Goal: Find specific page/section: Find specific page/section

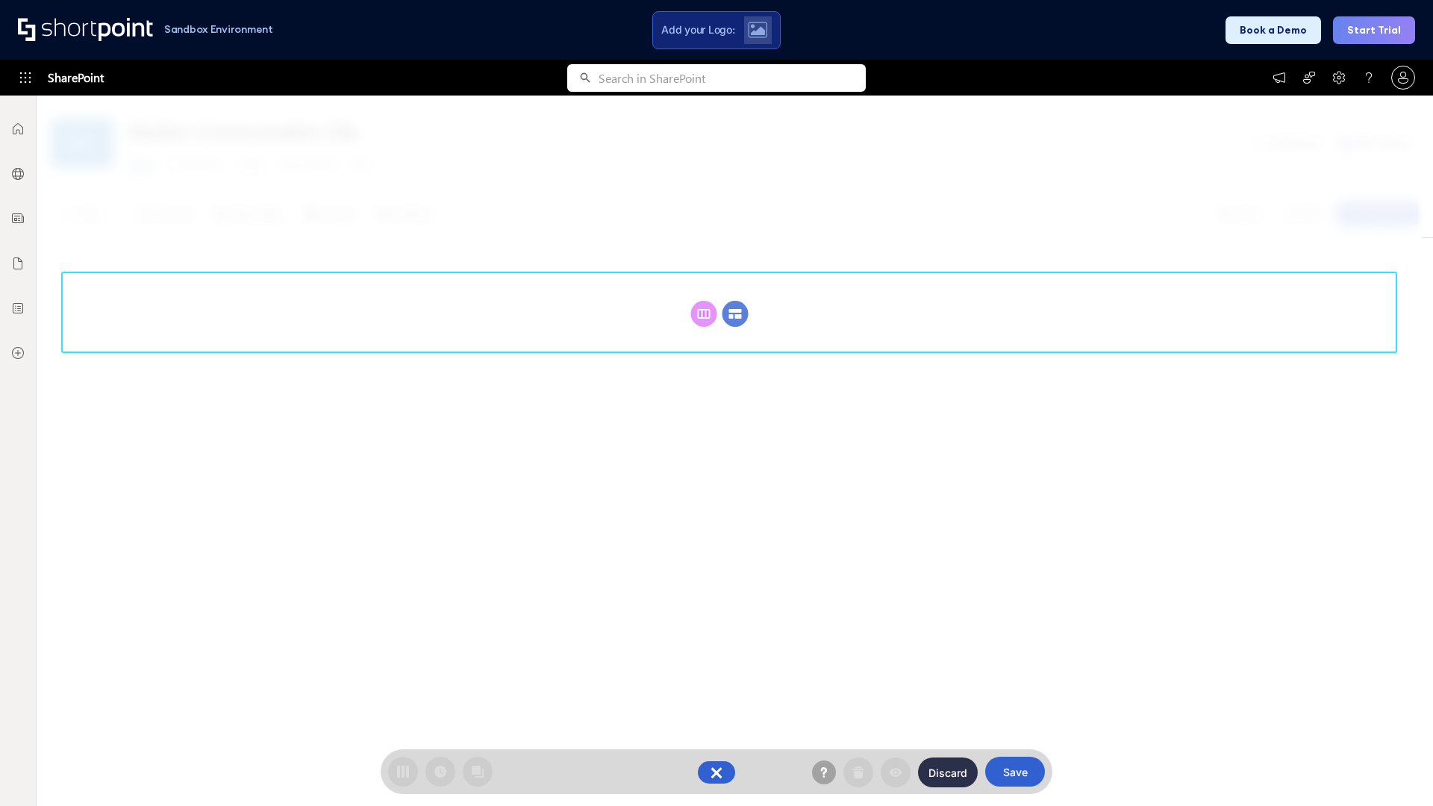
click at [735, 301] on circle at bounding box center [736, 314] width 26 height 26
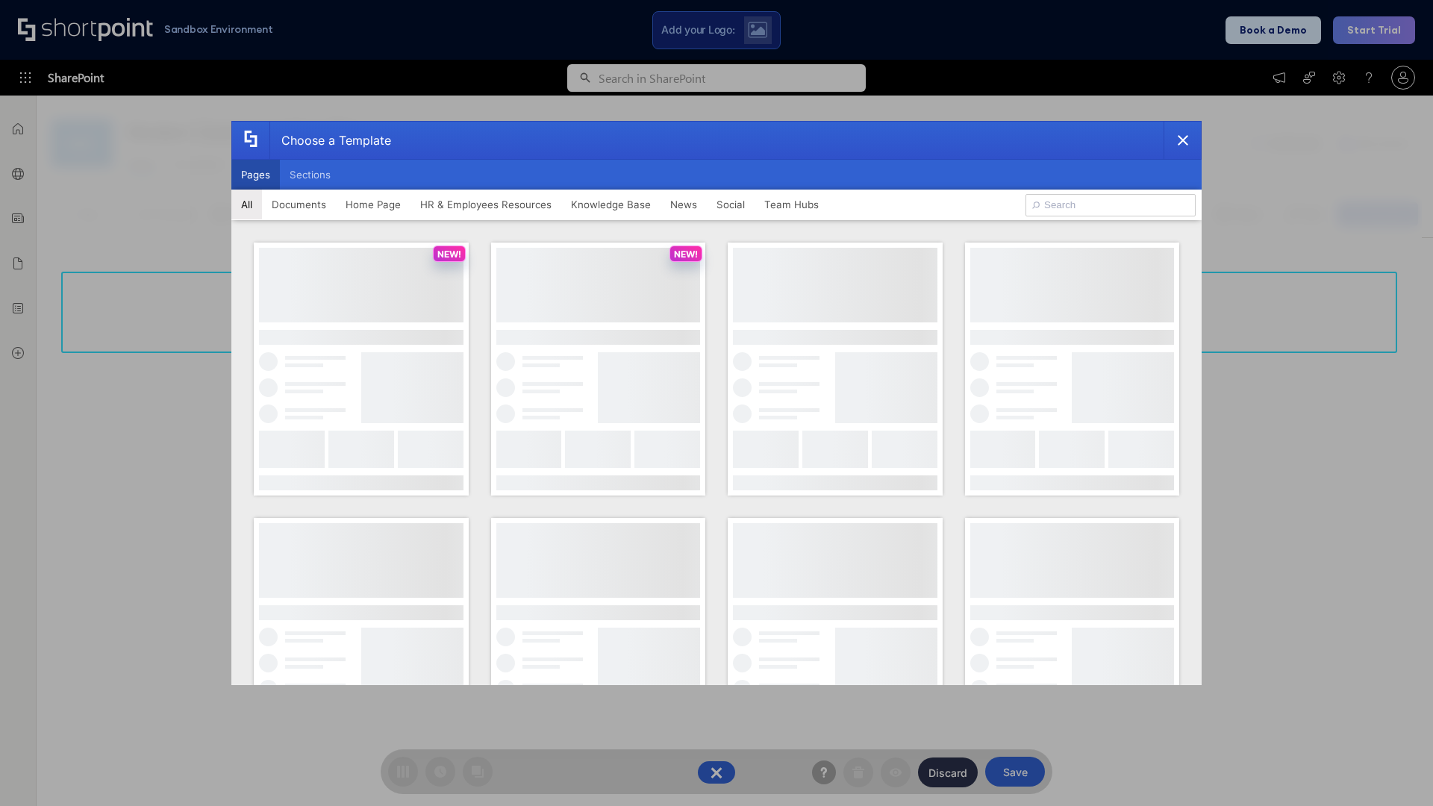
scroll to position [205, 0]
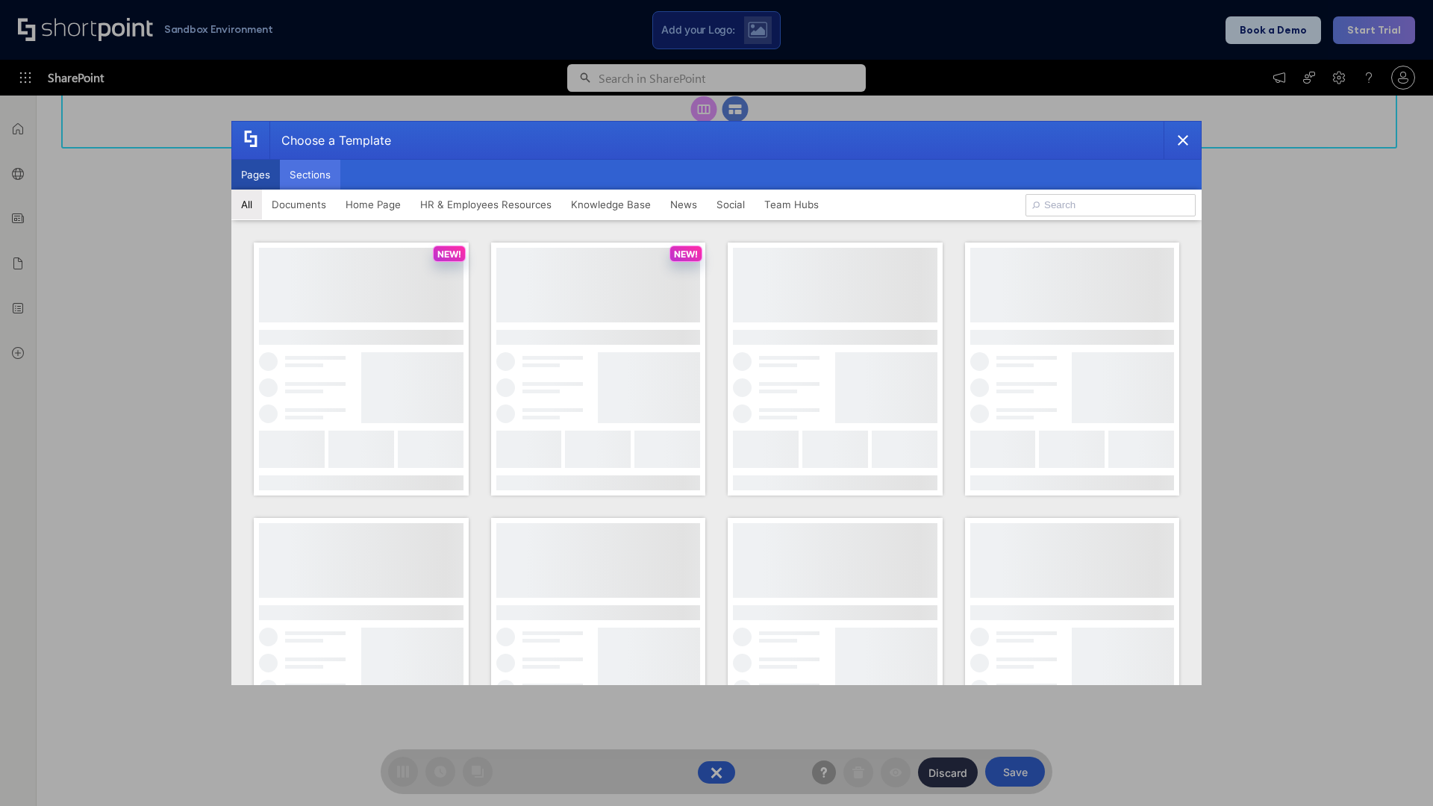
click at [310, 175] on button "Sections" at bounding box center [310, 175] width 60 height 30
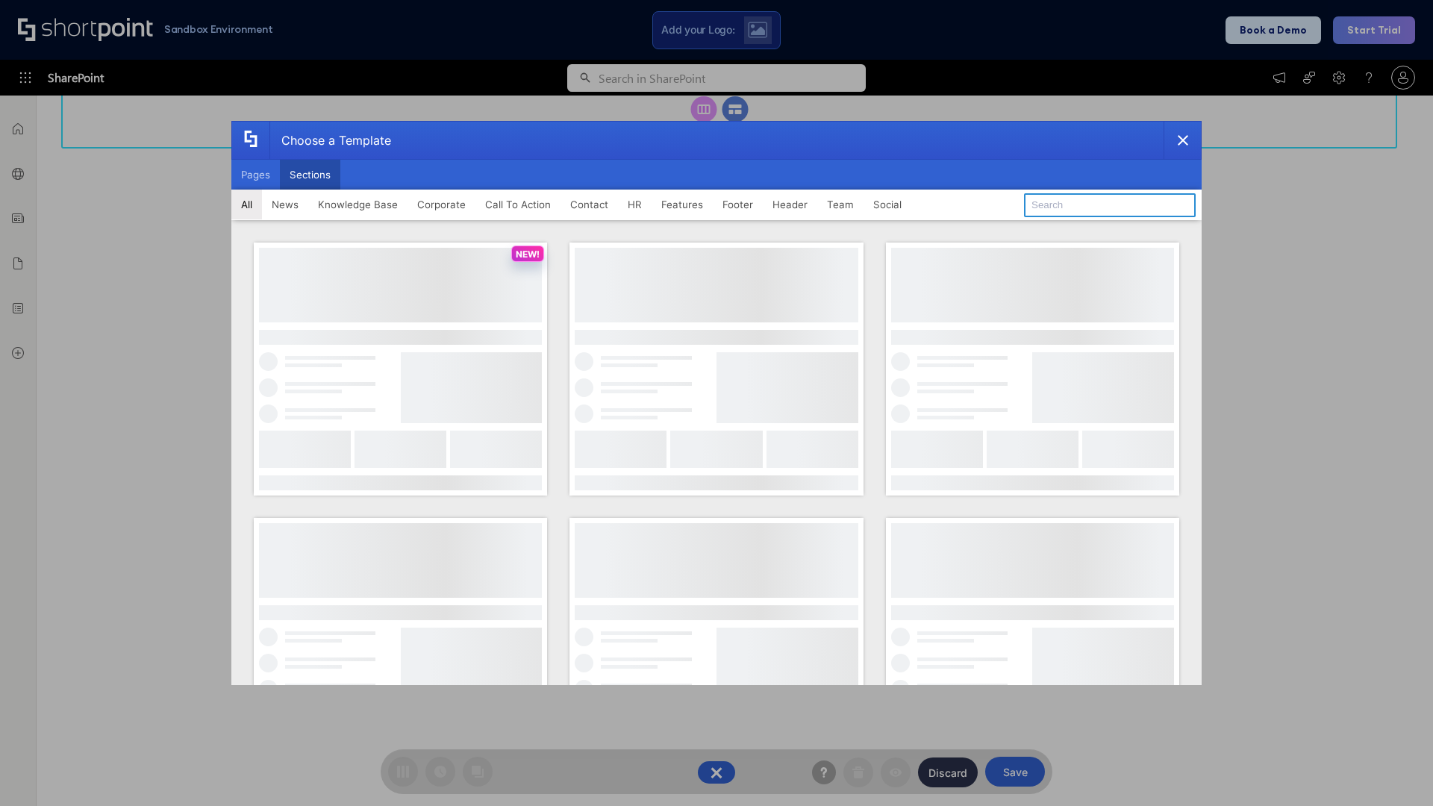
type input "Features Kit 1"
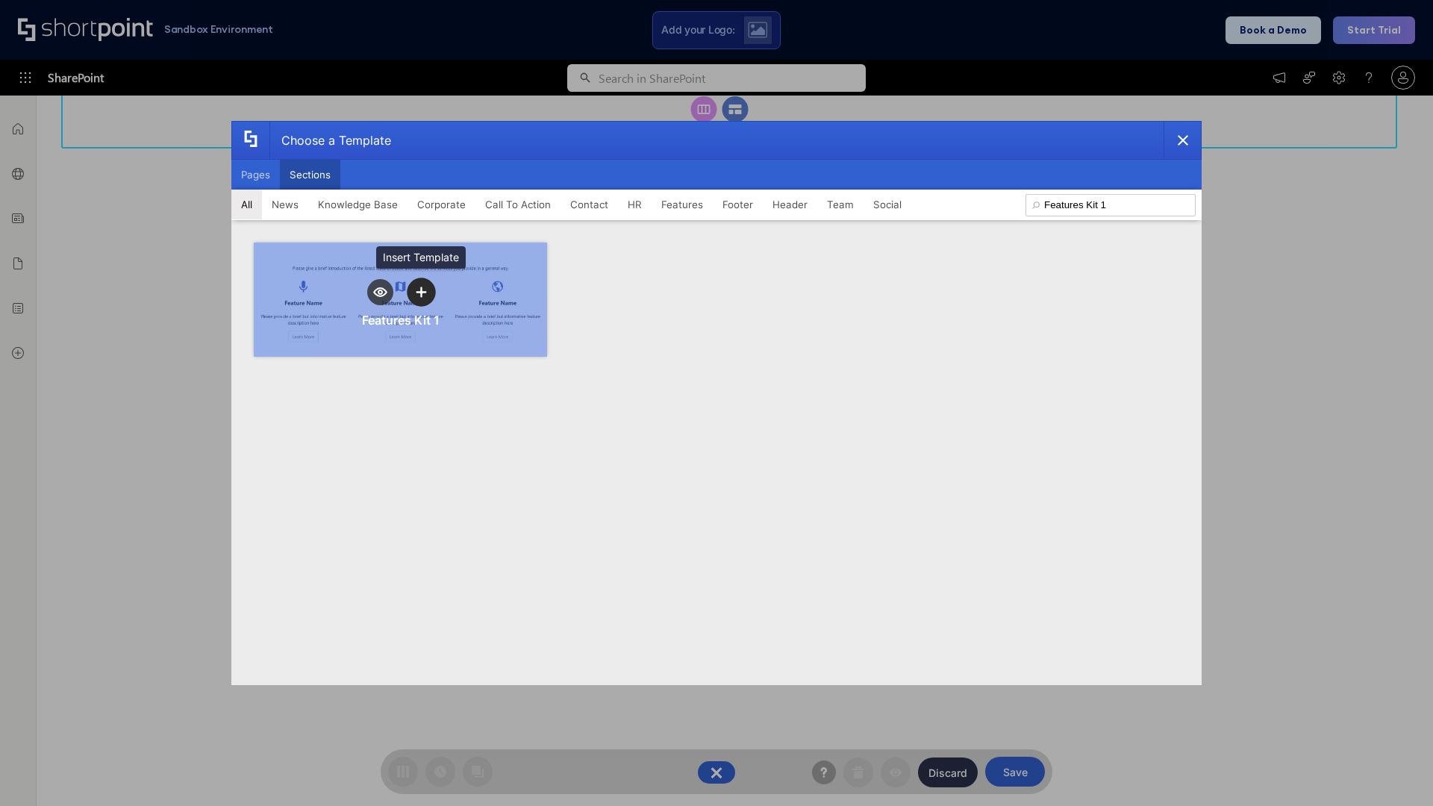
click at [421, 292] on icon "template selector" at bounding box center [421, 292] width 10 height 10
